Goal: Task Accomplishment & Management: Manage account settings

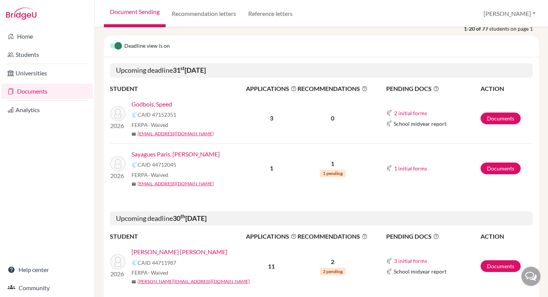
scroll to position [94, 0]
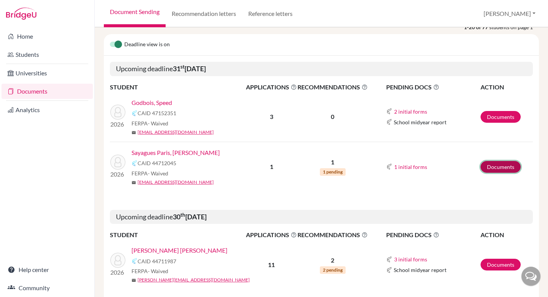
click at [499, 167] on link "Documents" at bounding box center [500, 167] width 40 height 12
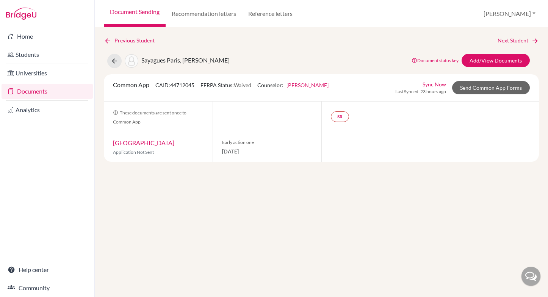
click at [144, 145] on link "[GEOGRAPHIC_DATA]" at bounding box center [143, 142] width 61 height 7
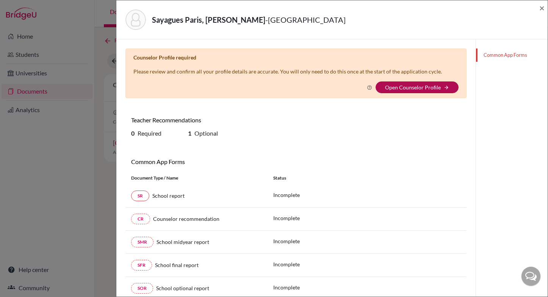
click at [411, 84] on link "Open Counselor Profile" at bounding box center [413, 87] width 56 height 6
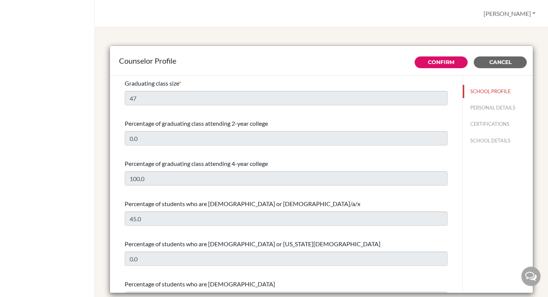
select select "0"
select select "307265"
click at [501, 63] on span "Cancel" at bounding box center [500, 62] width 22 height 7
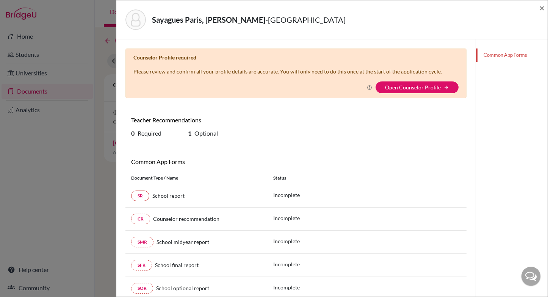
click at [509, 56] on link "Common App Forms" at bounding box center [512, 54] width 72 height 13
click at [443, 85] on button "Open Counselor Profile arrow_forward" at bounding box center [416, 87] width 83 height 12
click at [540, 8] on span "×" at bounding box center [541, 7] width 5 height 11
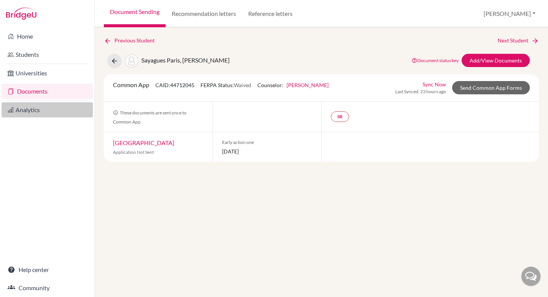
click at [23, 115] on link "Analytics" at bounding box center [47, 109] width 91 height 15
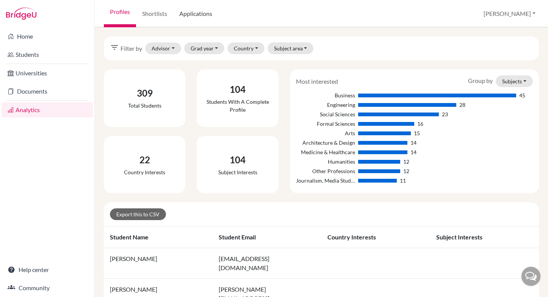
click at [201, 14] on link "Applications" at bounding box center [195, 13] width 45 height 27
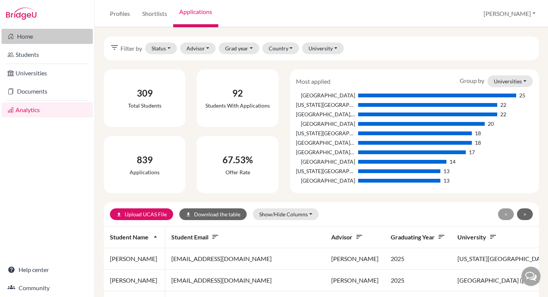
click at [28, 34] on link "Home" at bounding box center [47, 36] width 91 height 15
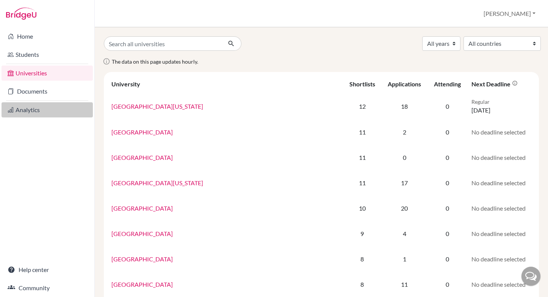
click at [30, 109] on link "Analytics" at bounding box center [47, 109] width 91 height 15
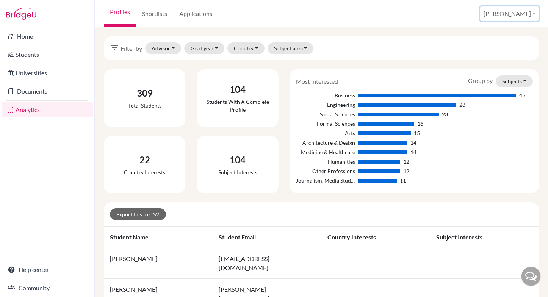
click at [512, 12] on button "[PERSON_NAME]" at bounding box center [509, 13] width 59 height 14
click at [496, 45] on link "School Settings" at bounding box center [485, 43] width 60 height 12
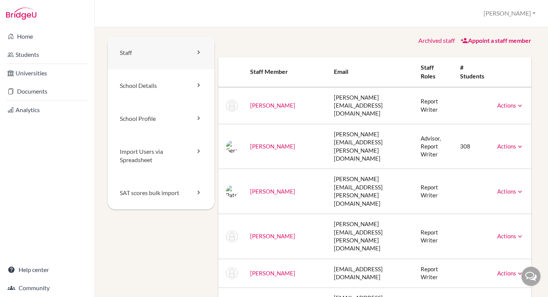
click at [132, 47] on link "Staff" at bounding box center [161, 52] width 107 height 33
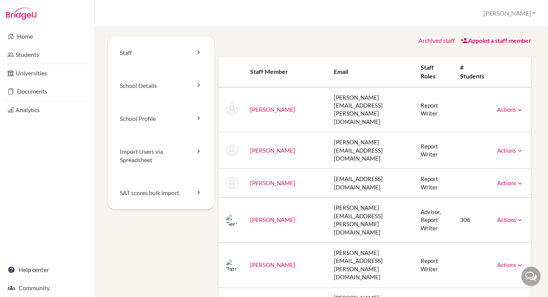
click at [499, 106] on link "Actions" at bounding box center [510, 109] width 27 height 7
click at [135, 84] on link "School Details" at bounding box center [161, 85] width 107 height 33
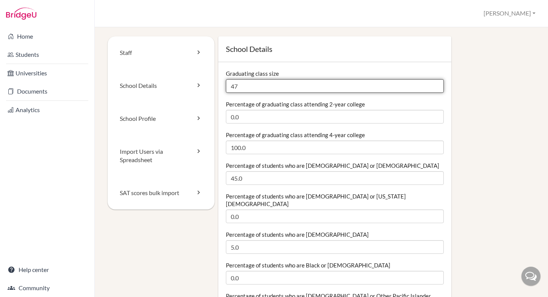
click at [270, 88] on input "47" at bounding box center [335, 86] width 218 height 14
drag, startPoint x: 270, startPoint y: 88, endPoint x: 206, endPoint y: 86, distance: 64.4
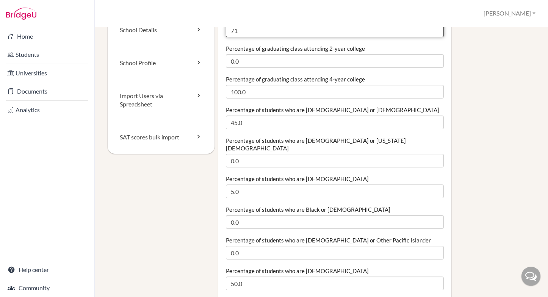
scroll to position [60, 0]
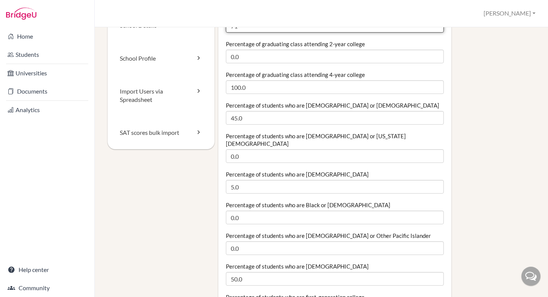
type input "71"
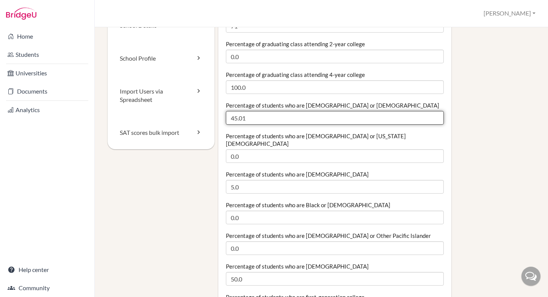
click at [435, 116] on input "45.01" at bounding box center [335, 118] width 218 height 14
click at [435, 116] on input "45.02" at bounding box center [335, 118] width 218 height 14
click at [435, 116] on input "45.03" at bounding box center [335, 118] width 218 height 14
click at [434, 122] on input "45.03" at bounding box center [335, 118] width 218 height 14
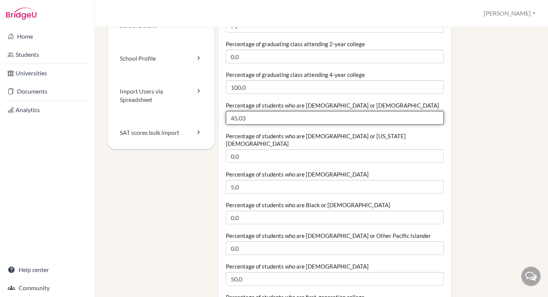
click at [434, 122] on input "45.03" at bounding box center [335, 118] width 218 height 14
click at [435, 120] on input "45.02" at bounding box center [335, 118] width 218 height 14
click at [435, 120] on input "45.01" at bounding box center [335, 118] width 218 height 14
click at [435, 120] on input "45" at bounding box center [335, 118] width 218 height 14
drag, startPoint x: 273, startPoint y: 120, endPoint x: 226, endPoint y: 115, distance: 47.2
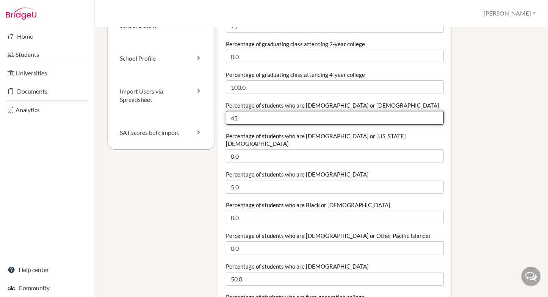
click at [226, 115] on input "45" at bounding box center [335, 118] width 218 height 14
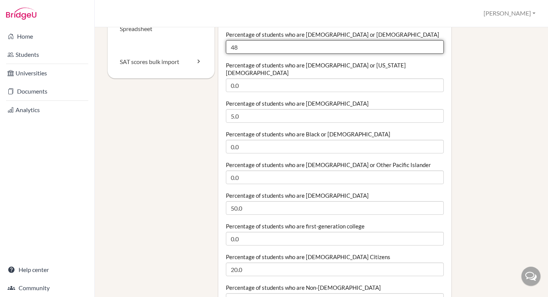
scroll to position [132, 0]
type input "48"
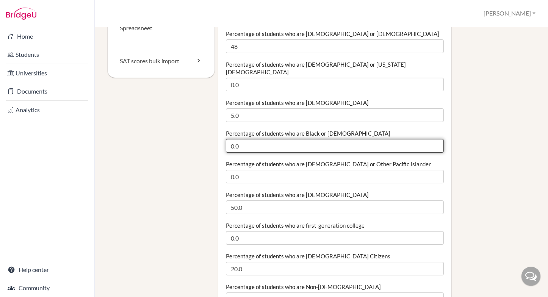
drag, startPoint x: 244, startPoint y: 137, endPoint x: 181, endPoint y: 136, distance: 62.9
type input "1"
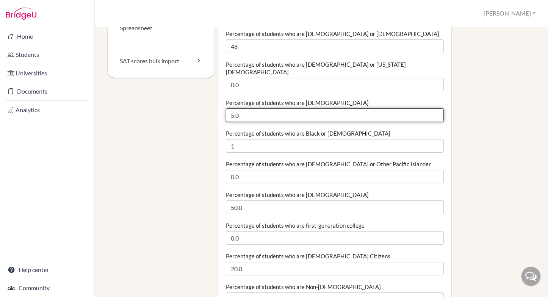
drag, startPoint x: 248, startPoint y: 107, endPoint x: 200, endPoint y: 111, distance: 48.2
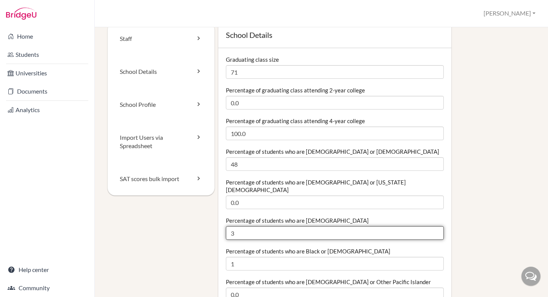
scroll to position [0, 0]
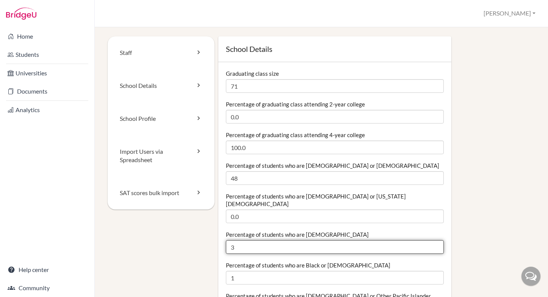
type input "3"
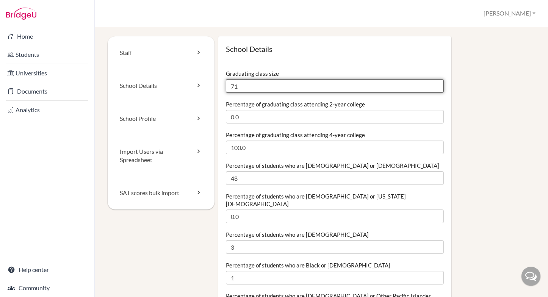
click at [250, 87] on input "71" at bounding box center [335, 86] width 218 height 14
type input "75"
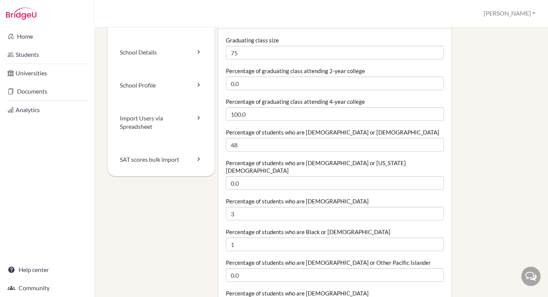
scroll to position [58, 0]
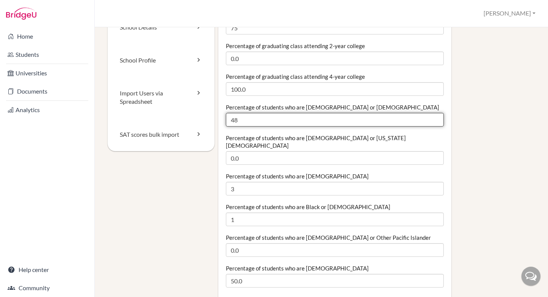
click at [266, 120] on input "48" at bounding box center [335, 120] width 218 height 14
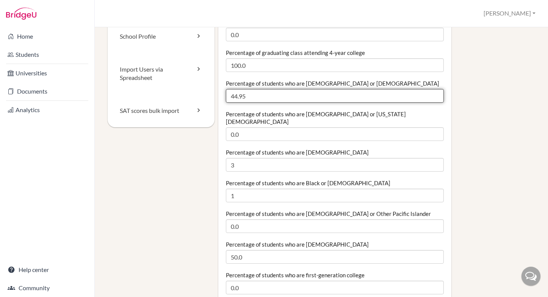
scroll to position [84, 0]
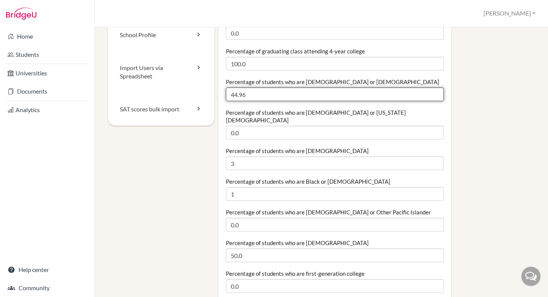
click at [435, 92] on input "44.96" at bounding box center [335, 94] width 218 height 14
drag, startPoint x: 312, startPoint y: 94, endPoint x: 212, endPoint y: 98, distance: 100.8
drag, startPoint x: 253, startPoint y: 95, endPoint x: 216, endPoint y: 96, distance: 36.7
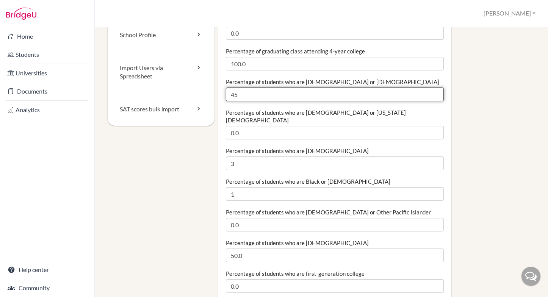
type input "45"
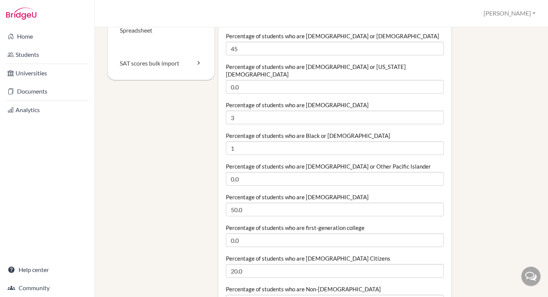
scroll to position [139, 0]
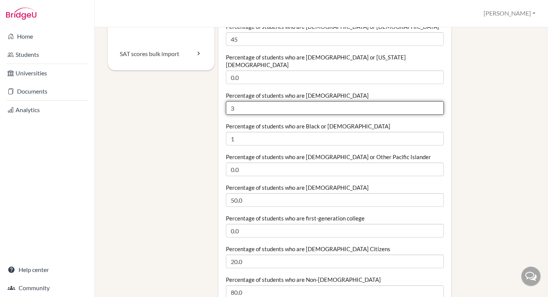
click at [240, 101] on input "3" at bounding box center [335, 108] width 218 height 14
type input "5"
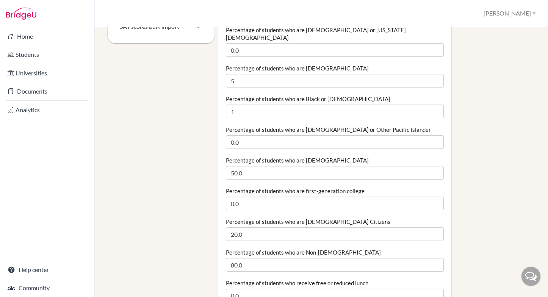
scroll to position [167, 0]
click at [247, 167] on input "50.0" at bounding box center [335, 172] width 218 height 14
type input "5"
type input "60"
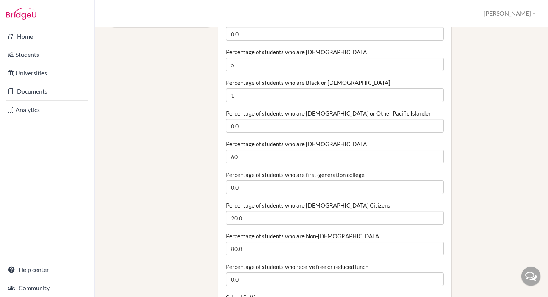
scroll to position [184, 0]
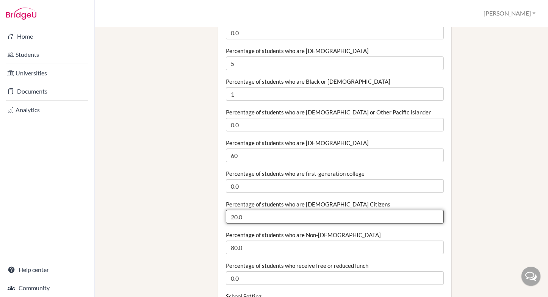
click at [248, 210] on input "20.0" at bounding box center [335, 217] width 218 height 14
type input "2"
type input "30"
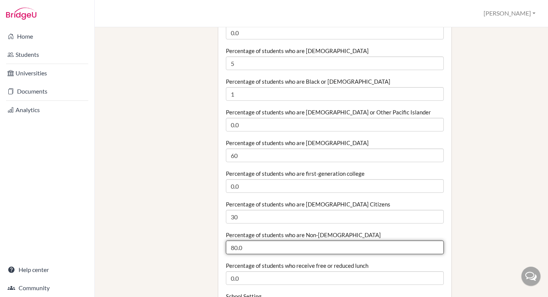
click at [248, 240] on input "80.0" at bounding box center [335, 247] width 218 height 14
type input "8"
type input "70"
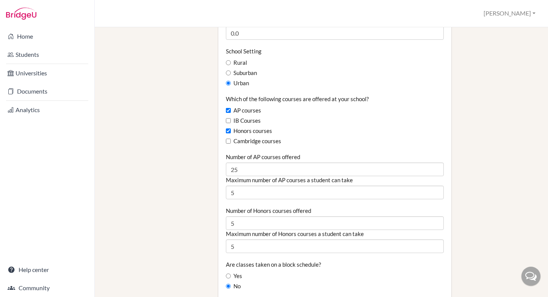
scroll to position [439, 0]
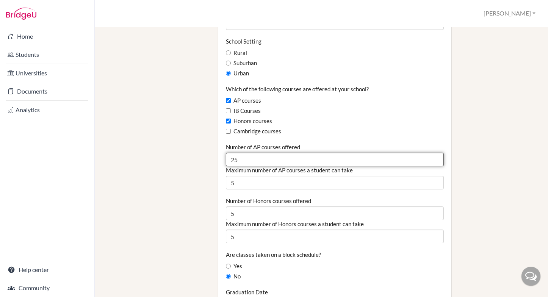
click at [244, 153] on input "25" at bounding box center [335, 160] width 218 height 14
type input "26"
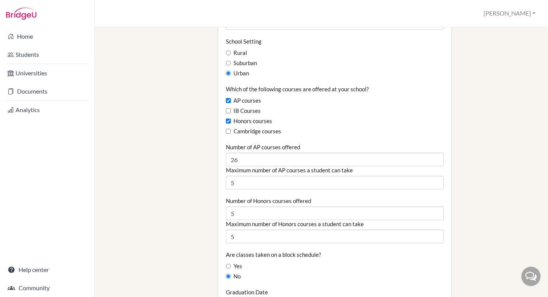
click at [507, 144] on div "School Details Graduating class size 75 Percentage of graduating class attendin…" at bounding box center [374, 215] width 320 height 1235
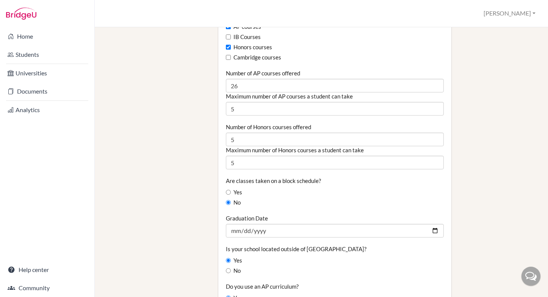
scroll to position [518, 0]
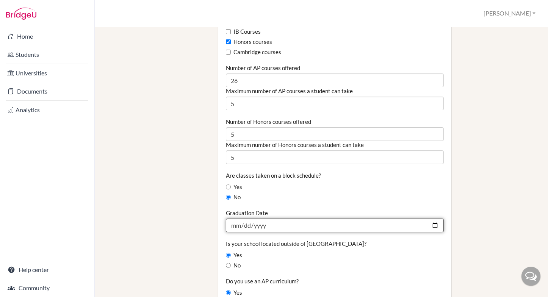
click at [433, 219] on input "2025-06-07" at bounding box center [335, 226] width 218 height 14
type input "[DATE]"
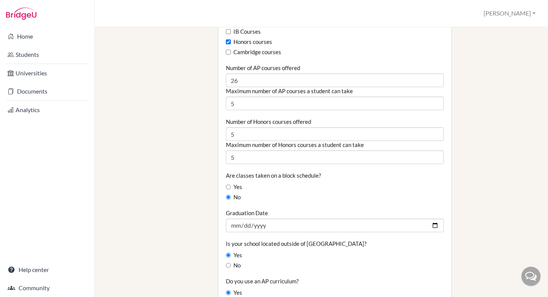
click at [516, 135] on div "School Details Graduating class size 75 Percentage of graduating class attendin…" at bounding box center [374, 136] width 320 height 1235
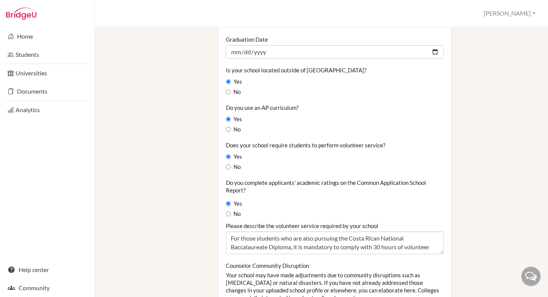
scroll to position [690, 0]
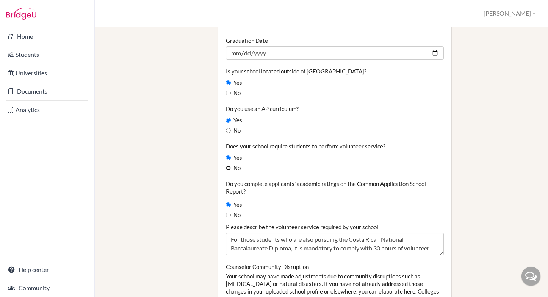
click at [230, 165] on input "No" at bounding box center [228, 167] width 5 height 5
radio input "true"
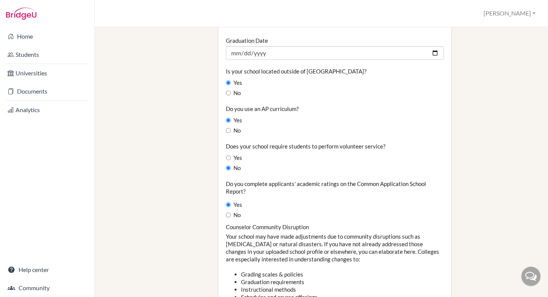
click at [226, 155] on input "Yes" at bounding box center [228, 157] width 5 height 5
radio input "true"
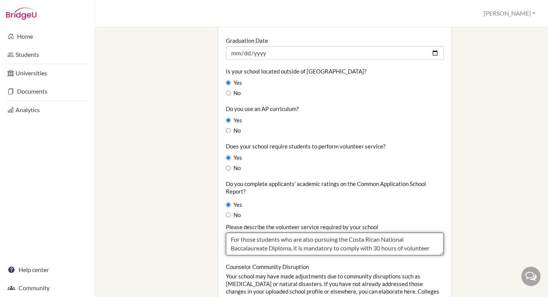
click at [379, 241] on textarea "For those students who are also pursuing the Costa Rican National Baccalaureate…" at bounding box center [335, 244] width 218 height 23
type textarea "For those students who are also pursuing the Costa Rican National Baccalaureate…"
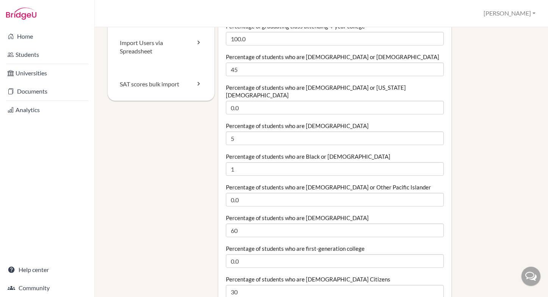
scroll to position [118, 0]
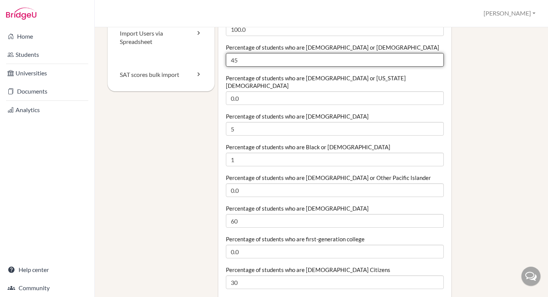
click at [242, 60] on input "45" at bounding box center [335, 60] width 218 height 14
type input "4"
type input "35"
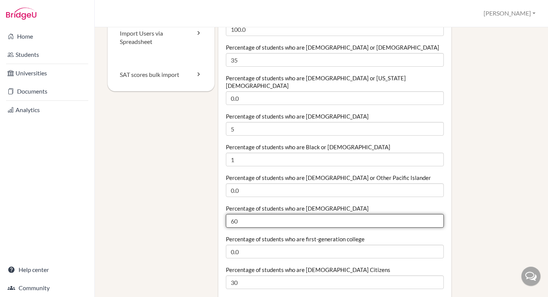
click at [240, 214] on input "60" at bounding box center [335, 221] width 218 height 14
type input "6"
type input "59"
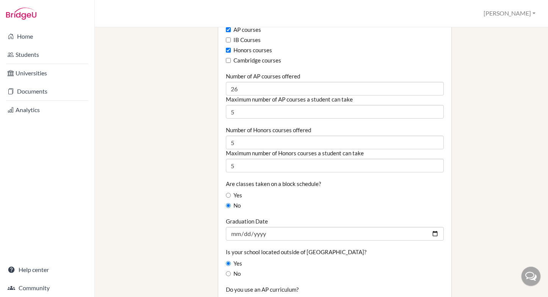
scroll to position [510, 0]
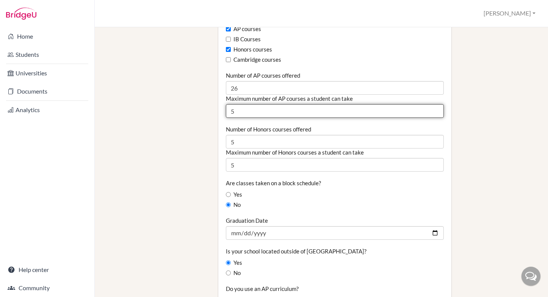
click at [242, 106] on input "5" at bounding box center [335, 111] width 218 height 14
type input "14"
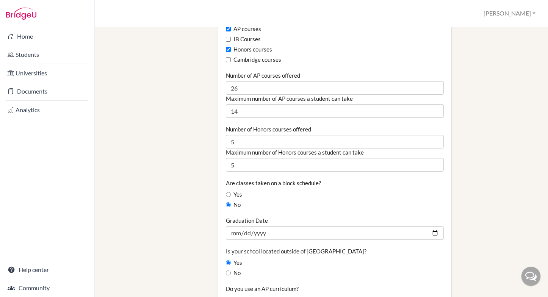
click at [504, 130] on div "School Details Graduating class size 75 Percentage of graduating class attendin…" at bounding box center [374, 143] width 320 height 1235
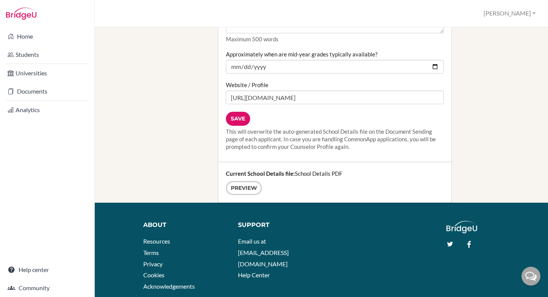
scroll to position [1071, 0]
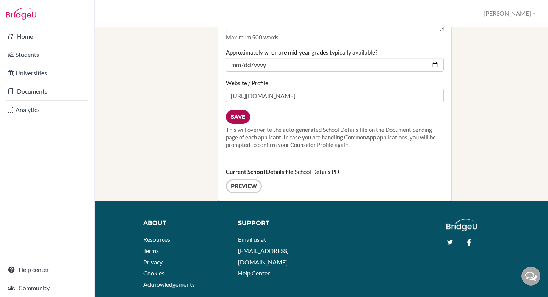
click at [239, 110] on input "Save" at bounding box center [238, 117] width 24 height 14
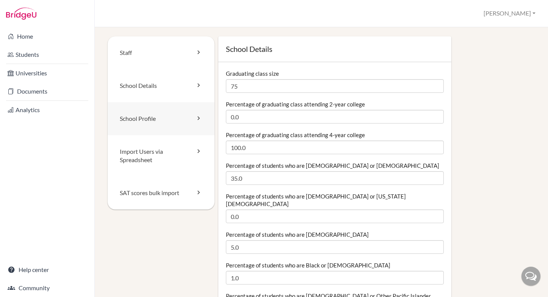
click at [133, 120] on link "School Profile" at bounding box center [161, 118] width 107 height 33
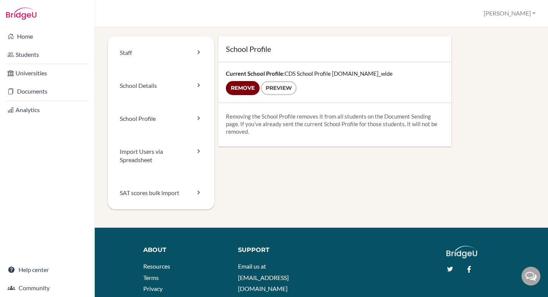
click at [244, 91] on input "Remove" at bounding box center [243, 88] width 34 height 14
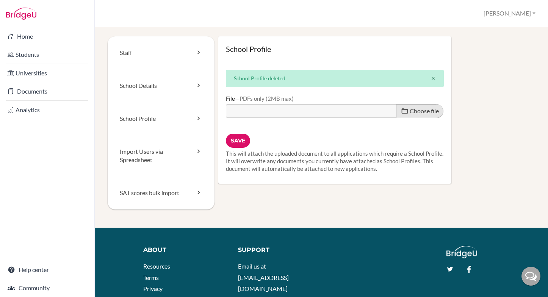
click at [413, 111] on span "Choose file" at bounding box center [423, 110] width 29 height 7
click at [342, 111] on input "Choose file" at bounding box center [284, 108] width 116 height 9
type input "C:\fakepath\CDS School Profile 25-26.pdf"
type input "CDS School Profile 25-26.pdf"
click at [239, 141] on input "Save" at bounding box center [238, 141] width 24 height 14
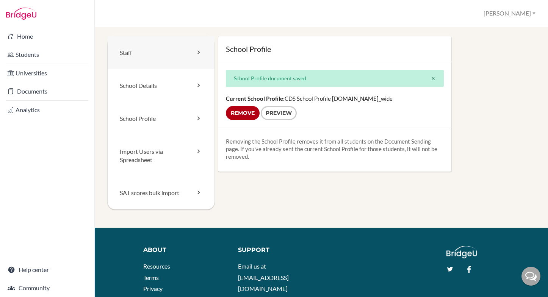
click at [140, 55] on link "Staff" at bounding box center [161, 52] width 107 height 33
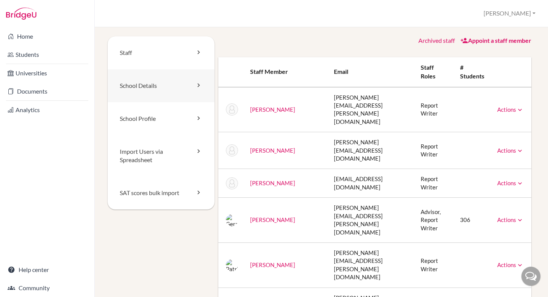
click at [144, 86] on link "School Details" at bounding box center [161, 85] width 107 height 33
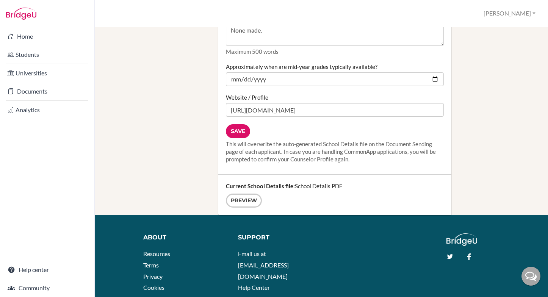
scroll to position [1064, 0]
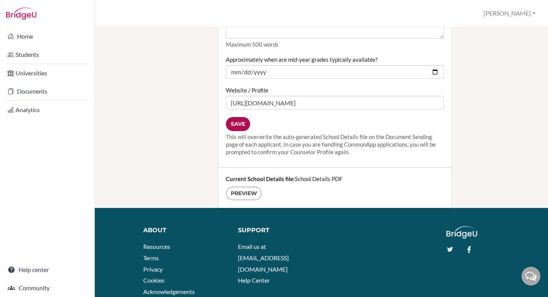
click at [237, 119] on input "Save" at bounding box center [238, 124] width 24 height 14
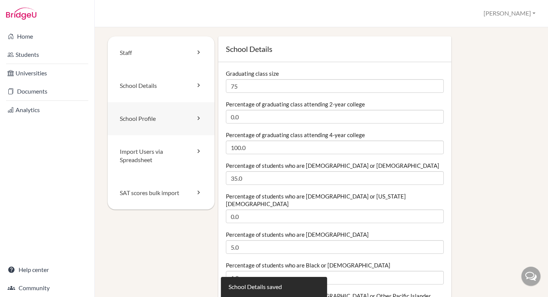
click at [139, 120] on link "School Profile" at bounding box center [161, 118] width 107 height 33
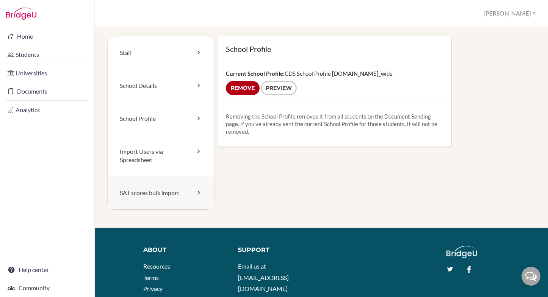
click at [136, 198] on link "SAT scores bulk import" at bounding box center [161, 192] width 107 height 33
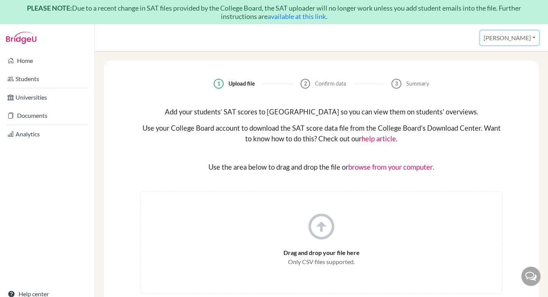
click at [516, 38] on button "[PERSON_NAME]" at bounding box center [509, 38] width 59 height 14
click at [499, 55] on link "Profile" at bounding box center [485, 55] width 60 height 12
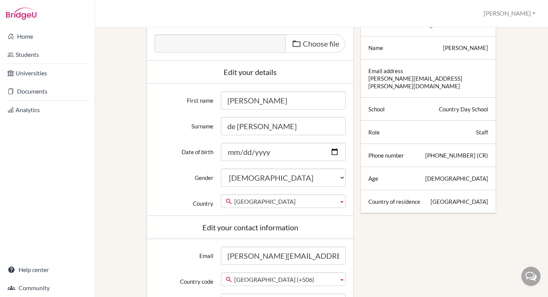
scroll to position [94, 0]
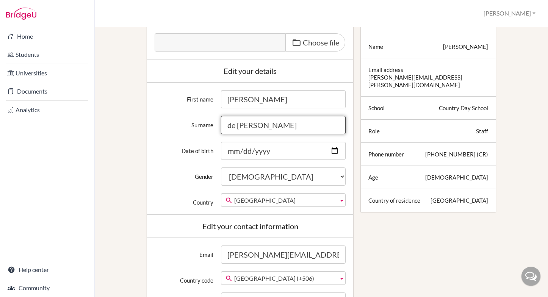
click at [289, 120] on input "de Vega" at bounding box center [283, 125] width 125 height 18
type input "de Vega Salas"
click at [428, 250] on div "Edit profile Change your profile pic Choose file Edit your details First name G…" at bounding box center [321, 256] width 427 height 600
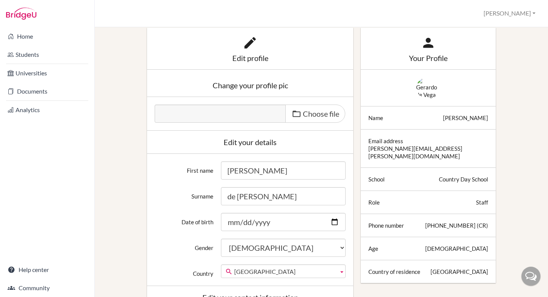
scroll to position [0, 0]
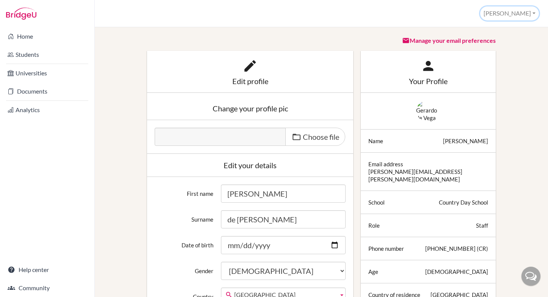
click at [516, 14] on button "[PERSON_NAME]" at bounding box center [509, 13] width 59 height 14
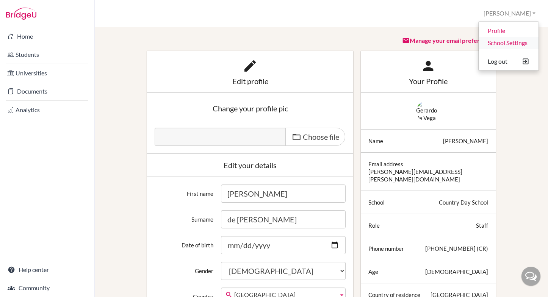
click at [510, 43] on link "School Settings" at bounding box center [508, 43] width 60 height 12
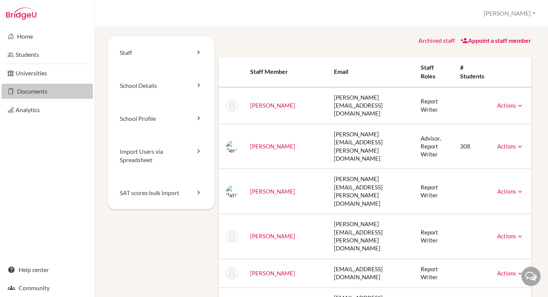
click at [27, 90] on link "Documents" at bounding box center [47, 91] width 91 height 15
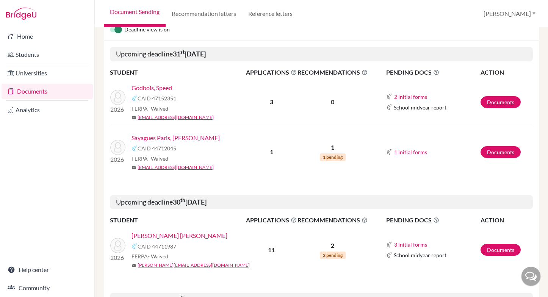
scroll to position [109, 0]
click at [503, 152] on link "Documents" at bounding box center [500, 152] width 40 height 12
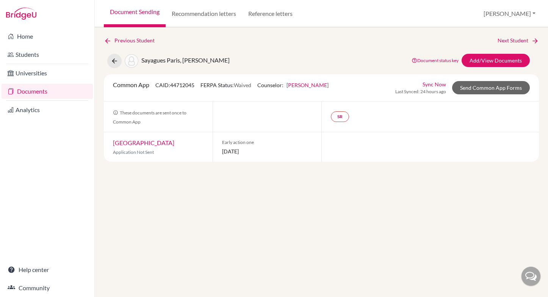
click at [134, 142] on link "[GEOGRAPHIC_DATA]" at bounding box center [143, 142] width 61 height 7
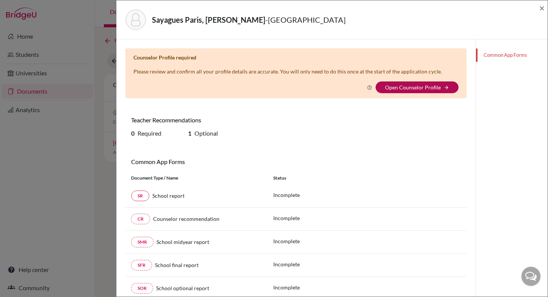
click at [406, 86] on link "Open Counselor Profile" at bounding box center [413, 87] width 56 height 6
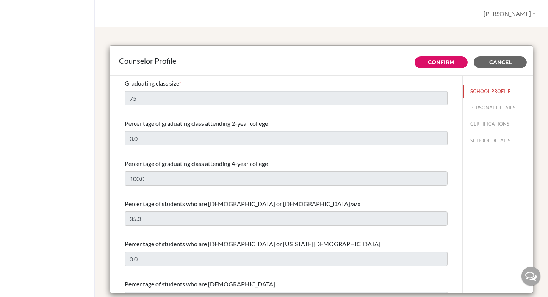
select select "0"
select select "349337"
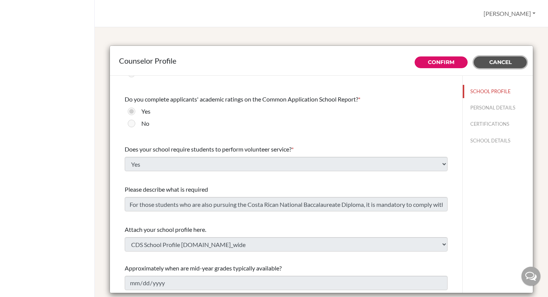
click at [495, 62] on span "Cancel" at bounding box center [500, 62] width 22 height 7
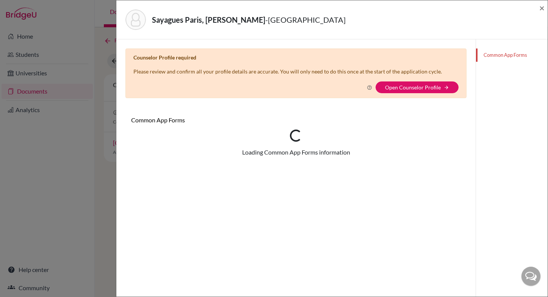
click at [518, 16] on div "Sayagues Paris, [PERSON_NAME][GEOGRAPHIC_DATA]" at bounding box center [328, 19] width 407 height 20
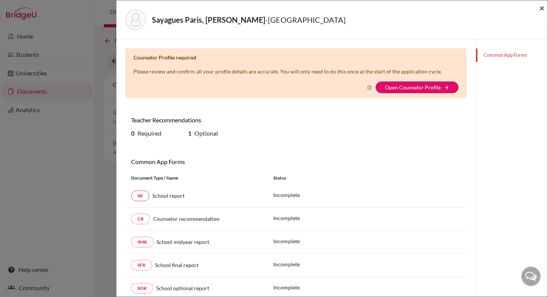
click at [542, 9] on span "×" at bounding box center [541, 7] width 5 height 11
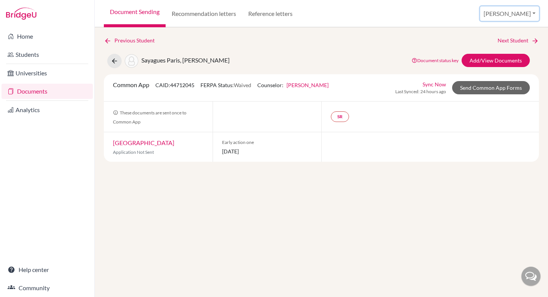
click at [514, 14] on button "[PERSON_NAME]" at bounding box center [509, 13] width 59 height 14
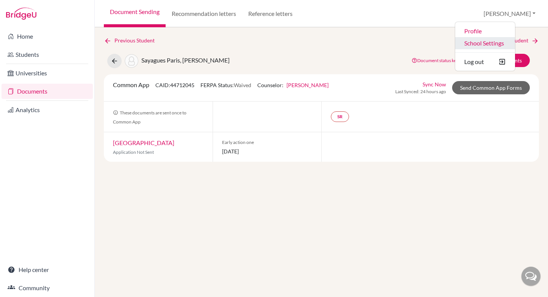
click at [509, 43] on link "School Settings" at bounding box center [485, 43] width 60 height 12
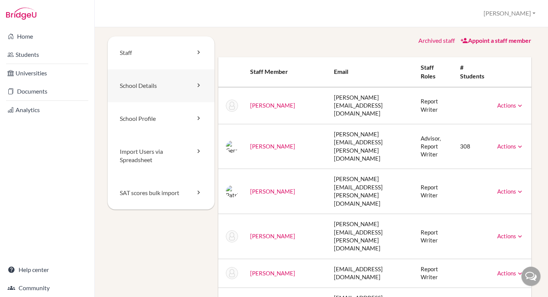
click at [143, 88] on link "School Details" at bounding box center [161, 85] width 107 height 33
